Goal: Information Seeking & Learning: Learn about a topic

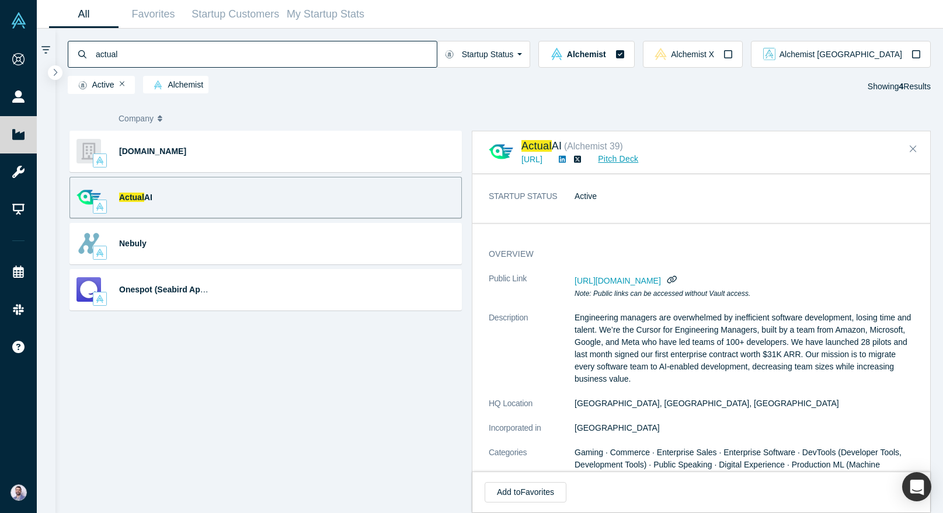
scroll to position [798, 0]
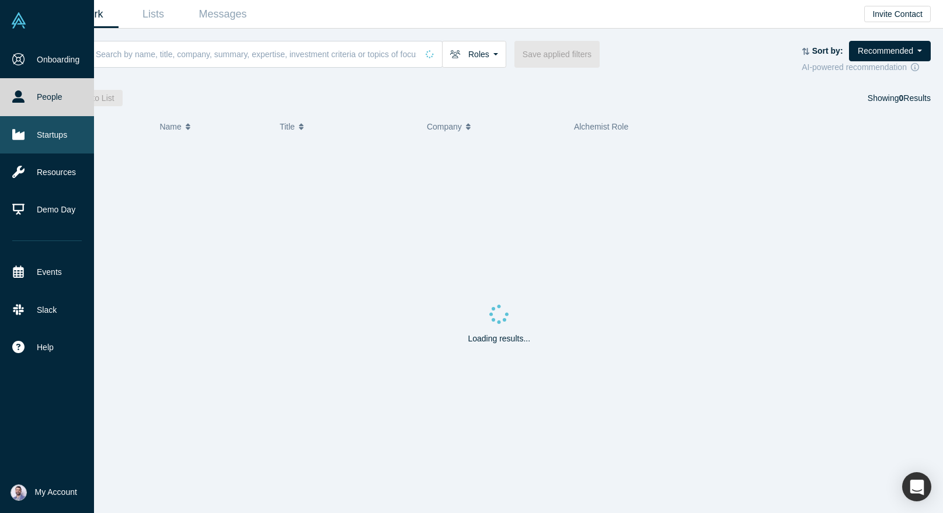
click at [30, 129] on link "Startups" at bounding box center [47, 134] width 94 height 37
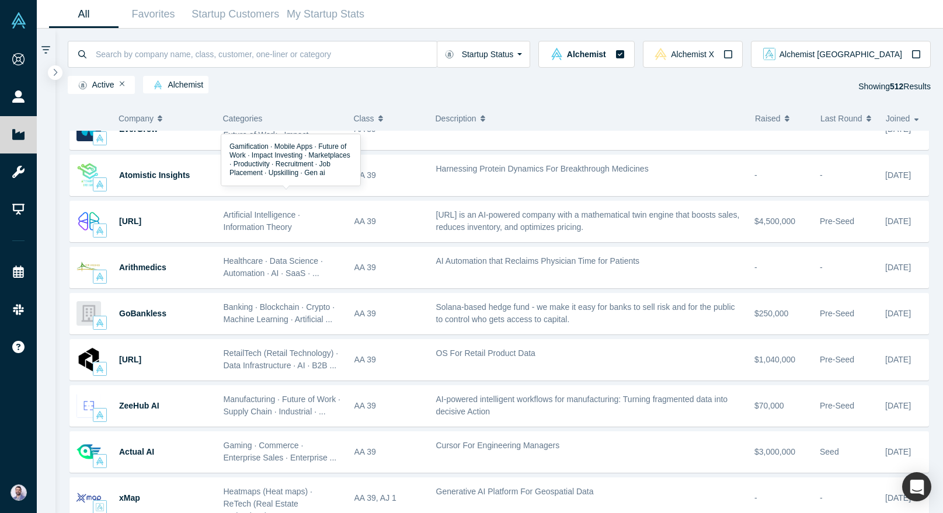
scroll to position [1022, 0]
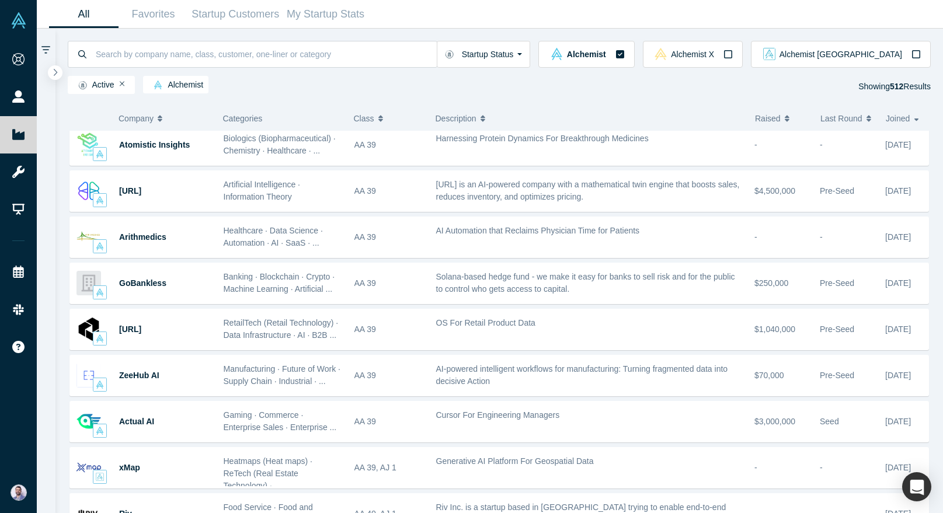
click at [359, 91] on div "Active Alchemist Showing 512 Results" at bounding box center [500, 87] width 864 height 22
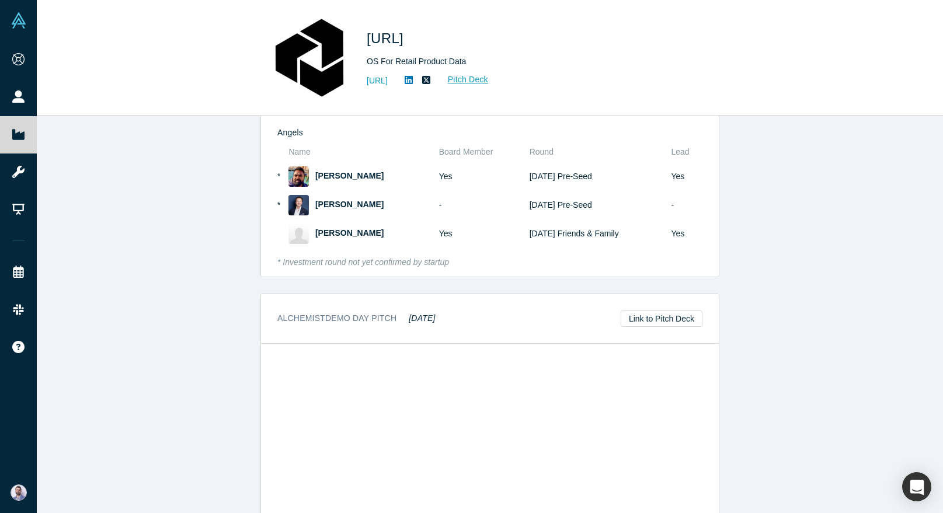
scroll to position [1082, 0]
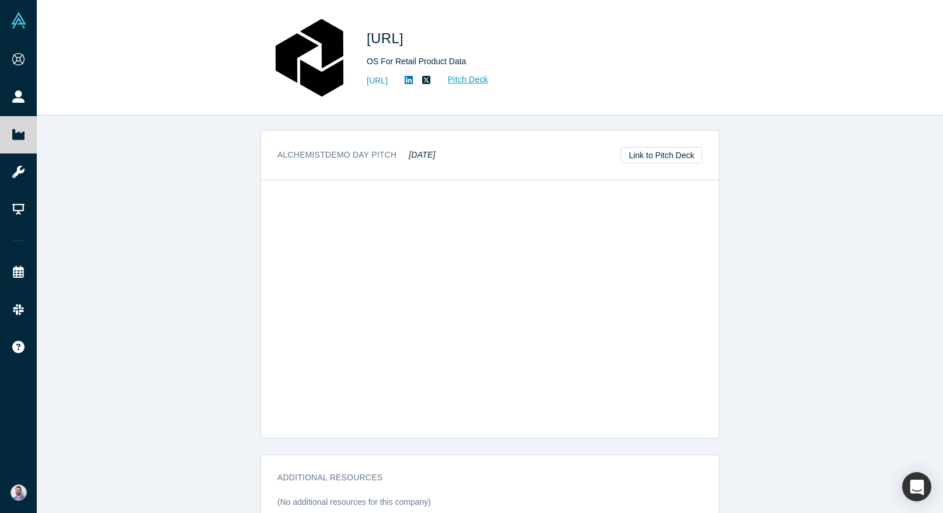
click at [217, 150] on div "STARTUP STATUS Active overview Public Link https://vault.alchemistaccelerator.c…" at bounding box center [490, 315] width 906 height 398
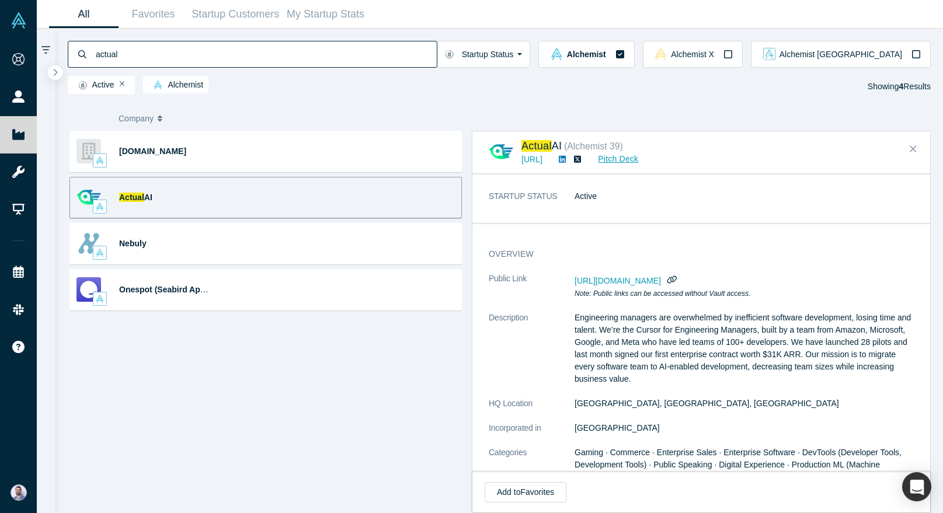
scroll to position [798, 0]
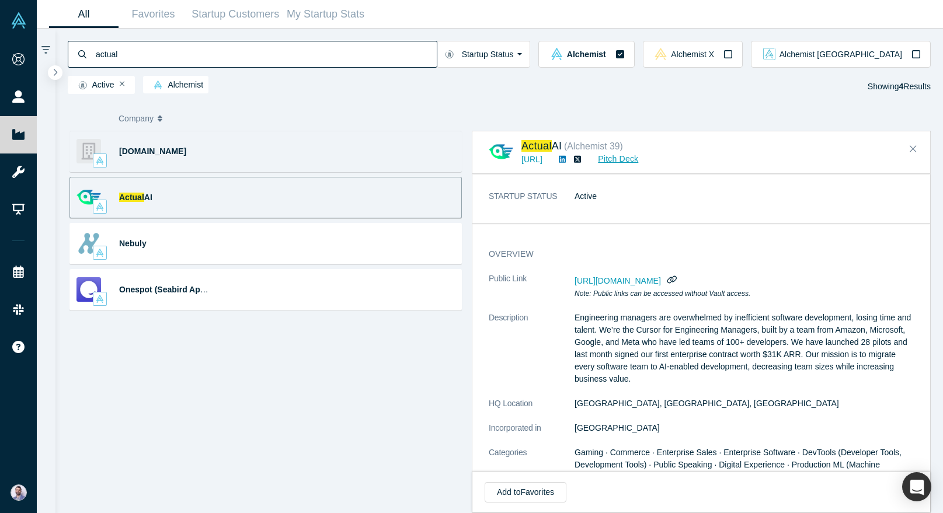
scroll to position [798, 0]
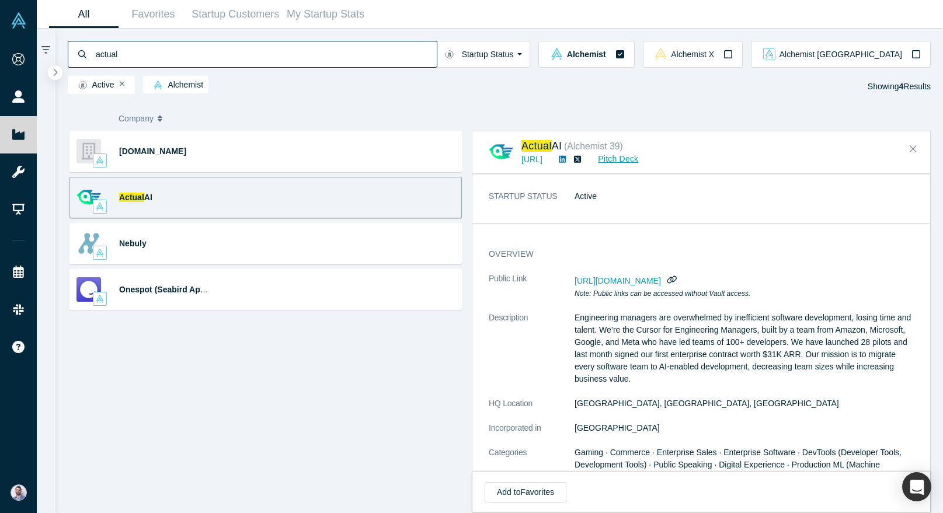
scroll to position [798, 0]
